Goal: Task Accomplishment & Management: Use online tool/utility

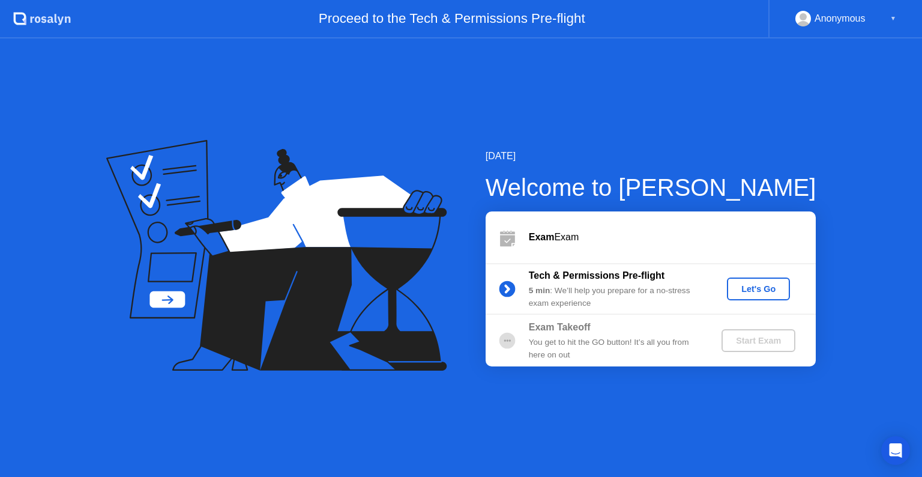
click at [754, 290] on div "Let's Go" at bounding box center [758, 289] width 53 height 10
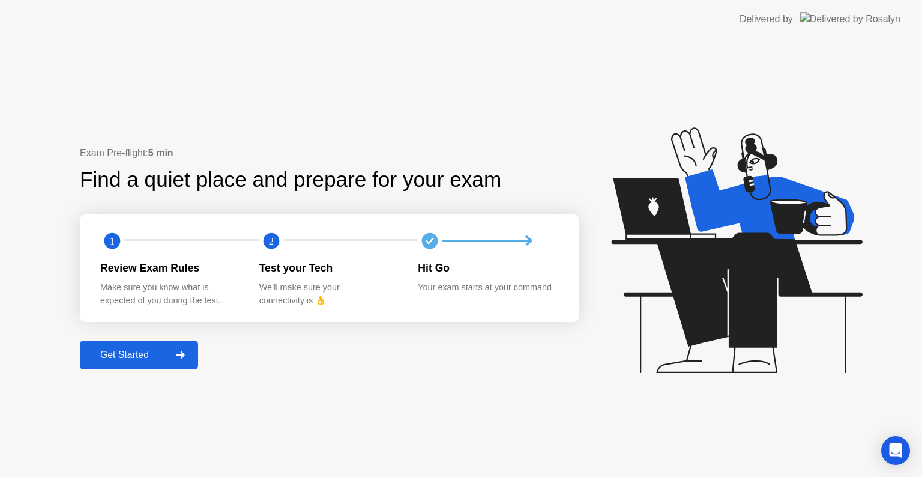
click at [117, 360] on div "Get Started" at bounding box center [124, 355] width 82 height 11
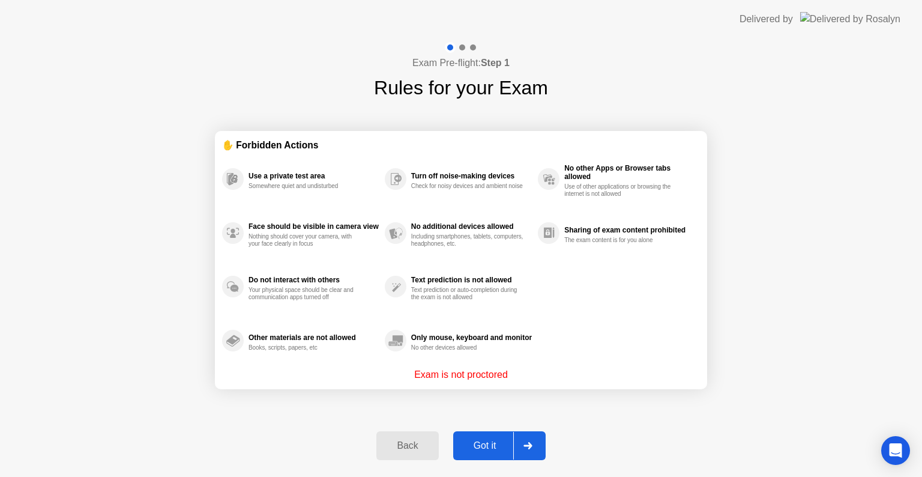
click at [507, 445] on div "Got it" at bounding box center [485, 445] width 56 height 11
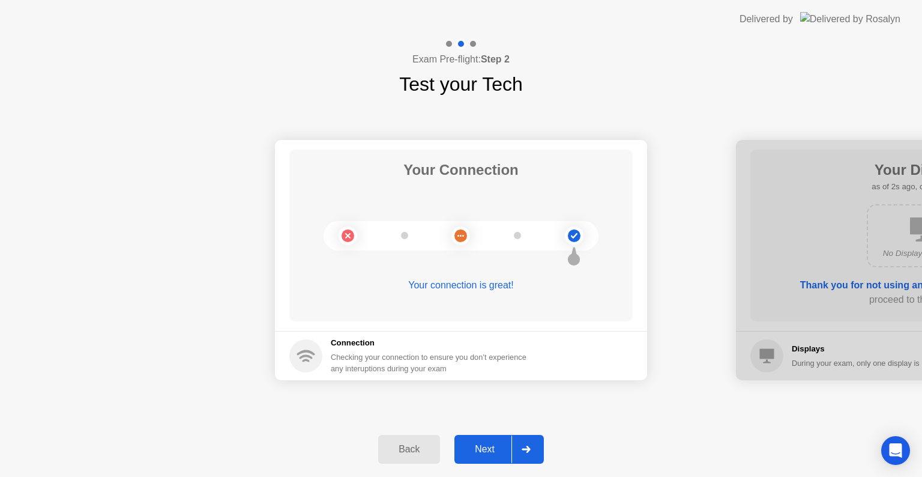
click at [527, 449] on icon at bounding box center [526, 449] width 8 height 7
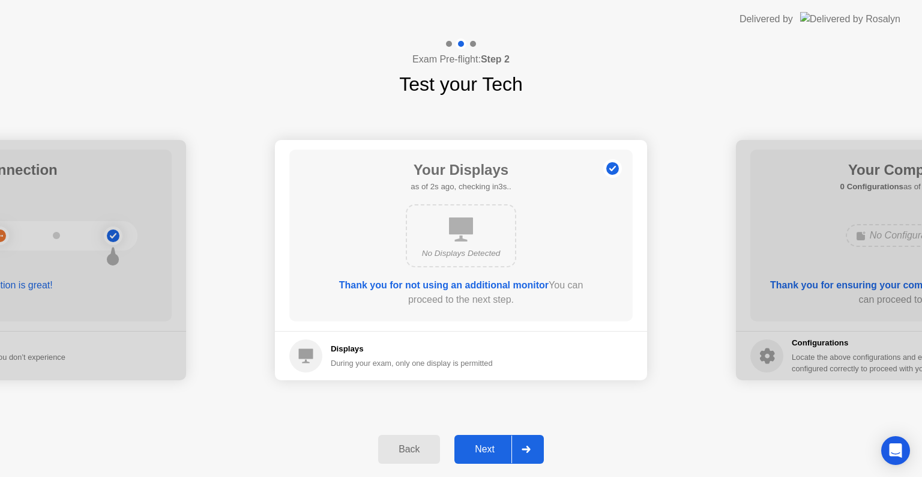
click at [527, 449] on icon at bounding box center [526, 449] width 8 height 7
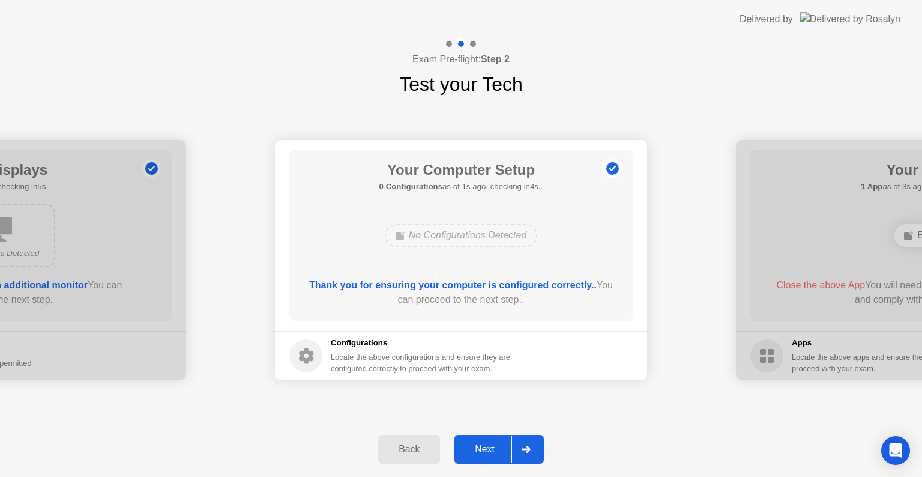
click at [527, 449] on icon at bounding box center [526, 449] width 8 height 7
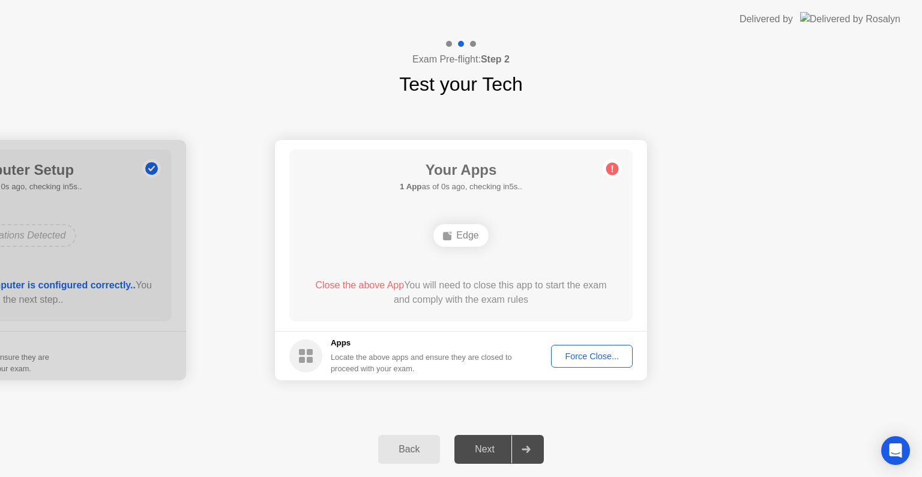
click at [573, 358] on div "Force Close..." at bounding box center [592, 356] width 73 height 10
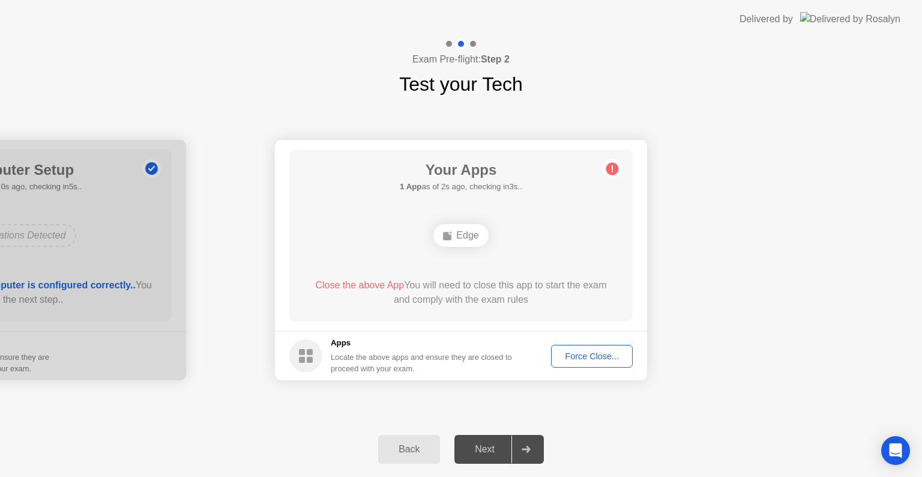
click at [581, 362] on button "Force Close..." at bounding box center [592, 356] width 82 height 23
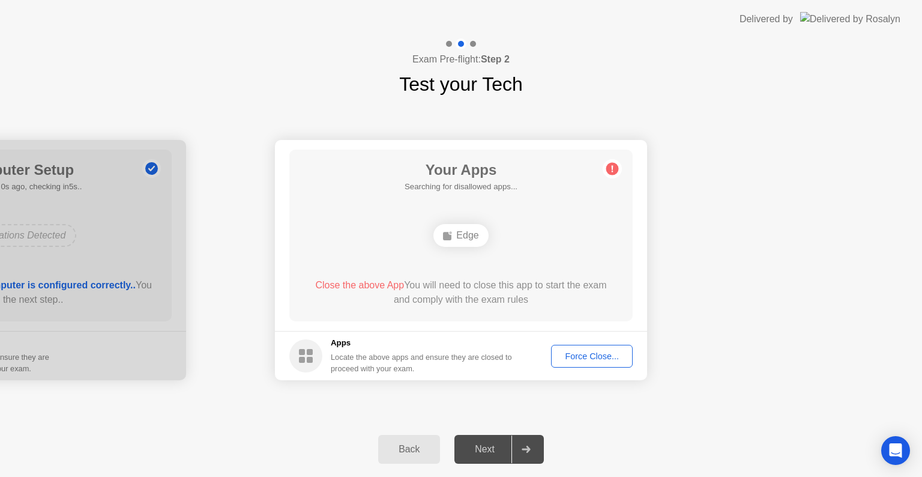
click at [580, 360] on div "Force Close..." at bounding box center [592, 356] width 73 height 10
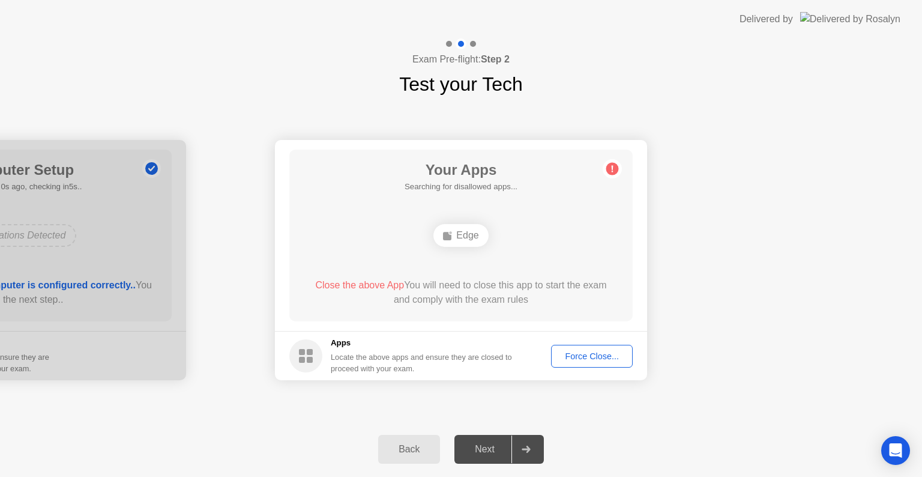
click at [578, 360] on div "Force Close..." at bounding box center [592, 356] width 73 height 10
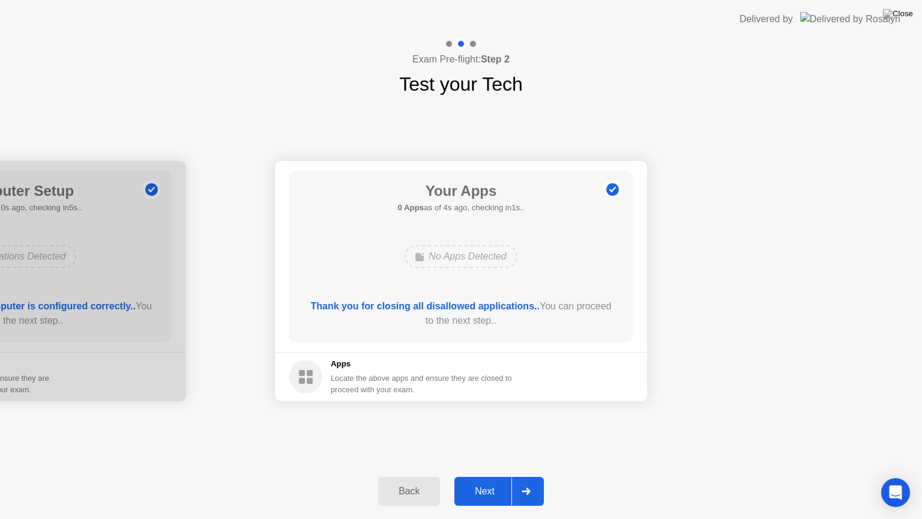
click at [500, 476] on div "Next" at bounding box center [484, 491] width 53 height 11
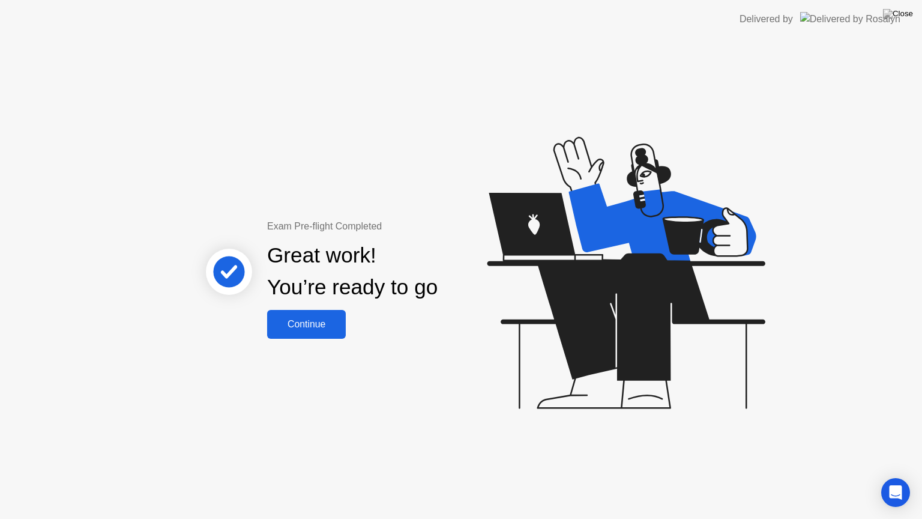
click at [307, 323] on div "Continue" at bounding box center [306, 324] width 71 height 11
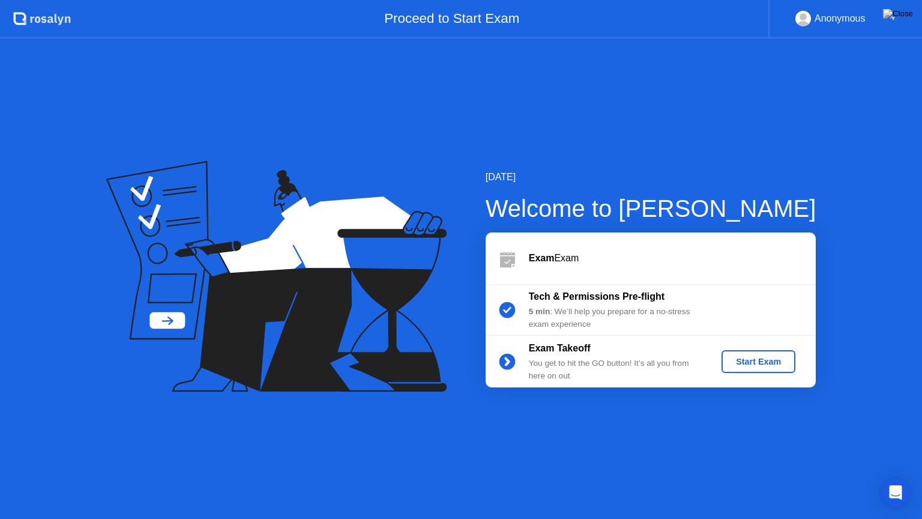
click at [754, 362] on div "Start Exam" at bounding box center [759, 362] width 64 height 10
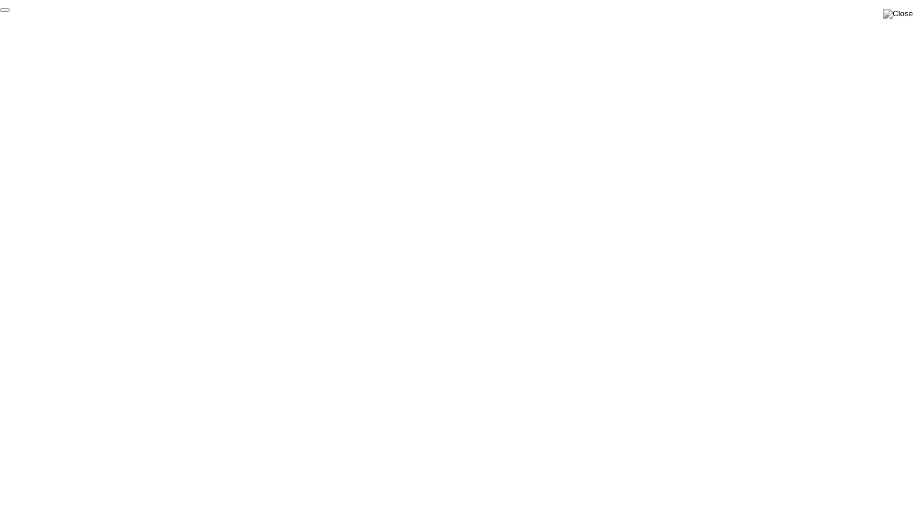
click div "End Proctoring Session"
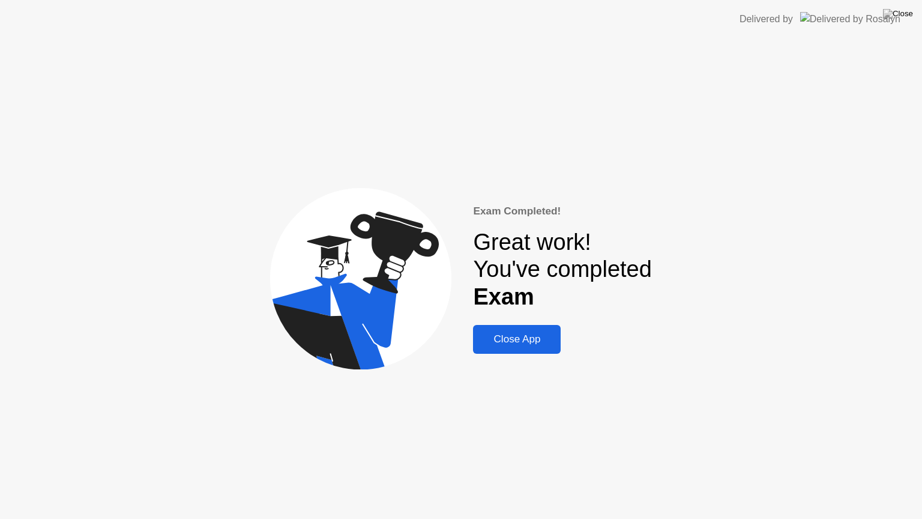
click at [527, 341] on div "Close App" at bounding box center [517, 339] width 80 height 12
